Goal: Information Seeking & Learning: Learn about a topic

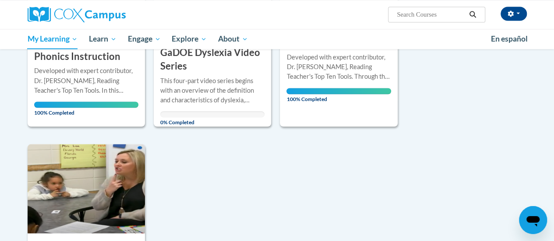
scroll to position [751, 0]
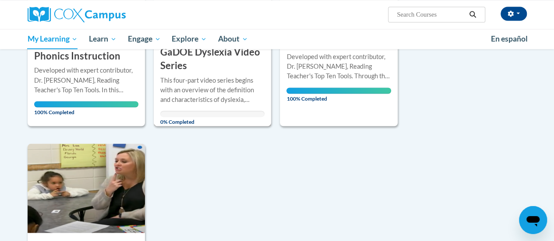
click at [209, 86] on div "This four-part video series begins with an overview of the definition and chara…" at bounding box center [212, 89] width 104 height 29
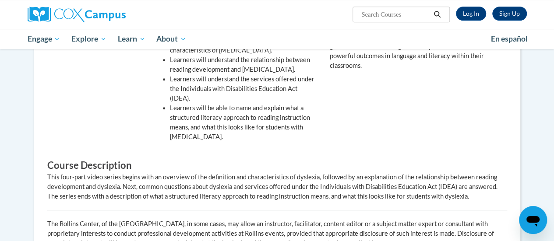
scroll to position [315, 0]
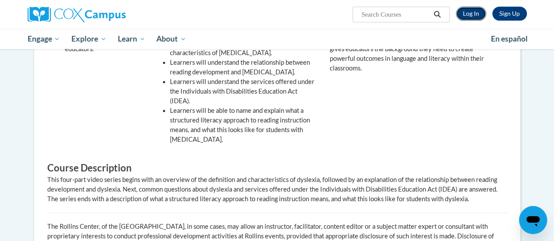
click at [476, 11] on link "Log In" at bounding box center [471, 14] width 30 height 14
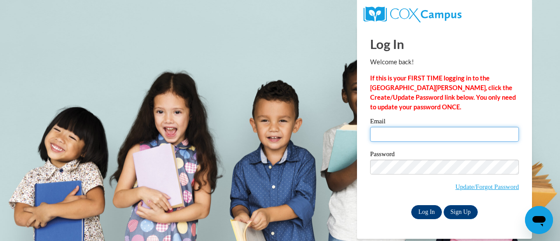
type input "colleen.rux@muskegonorway.org"
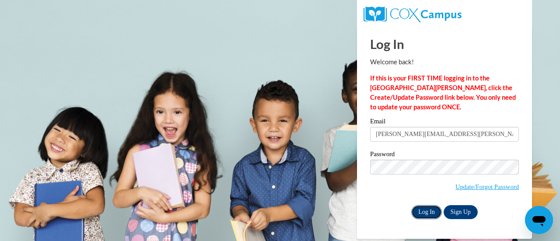
click at [425, 212] on input "Log In" at bounding box center [426, 212] width 31 height 14
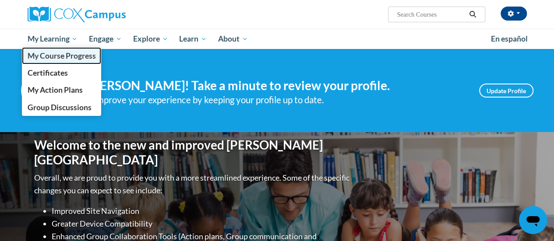
click at [67, 55] on span "My Course Progress" at bounding box center [61, 55] width 68 height 9
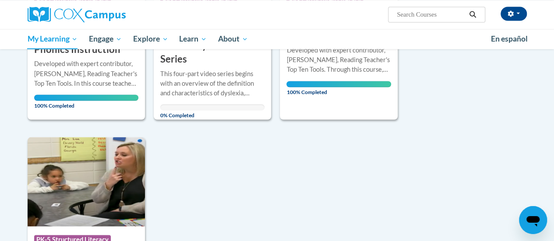
scroll to position [757, 0]
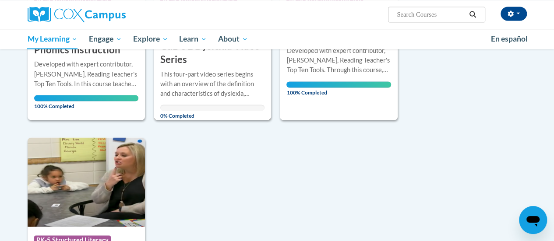
click at [225, 87] on div "This four-part video series begins with an overview of the definition and chara…" at bounding box center [212, 83] width 104 height 29
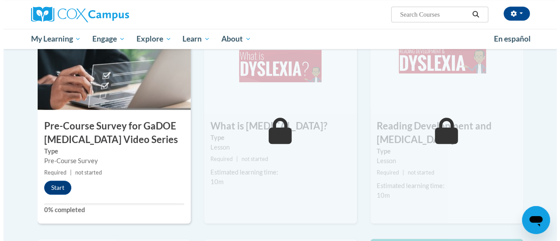
scroll to position [220, 0]
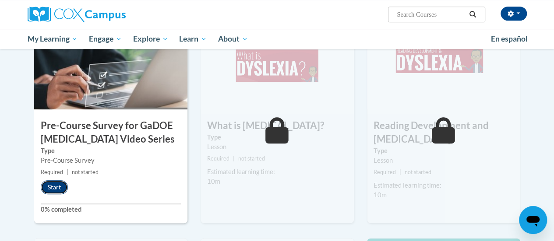
click at [47, 191] on button "Start" at bounding box center [54, 187] width 27 height 14
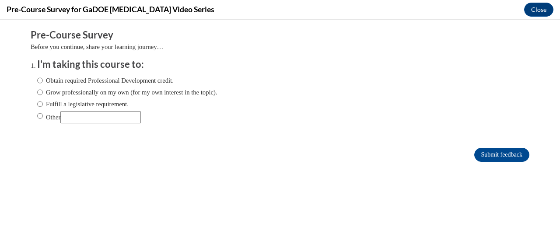
scroll to position [0, 0]
click at [37, 102] on input "Fulfill a legislative requirement." at bounding box center [40, 104] width 6 height 10
radio input "true"
click at [483, 156] on input "Submit feedback" at bounding box center [501, 155] width 55 height 14
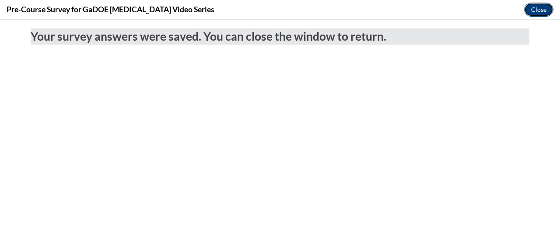
click at [540, 8] on button "Close" at bounding box center [538, 10] width 29 height 14
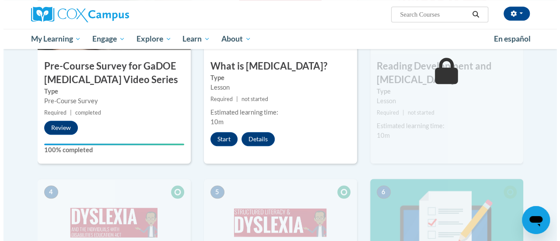
scroll to position [245, 0]
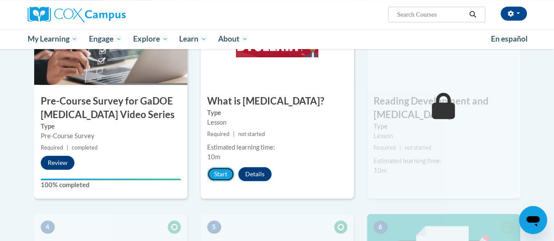
click at [228, 171] on button "Start" at bounding box center [220, 174] width 27 height 14
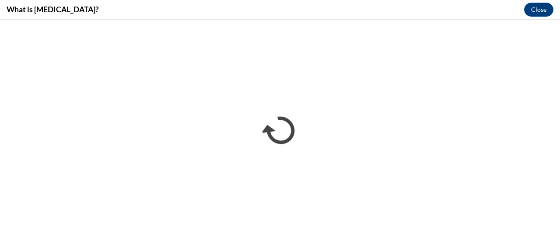
scroll to position [0, 0]
